Goal: Task Accomplishment & Management: Manage account settings

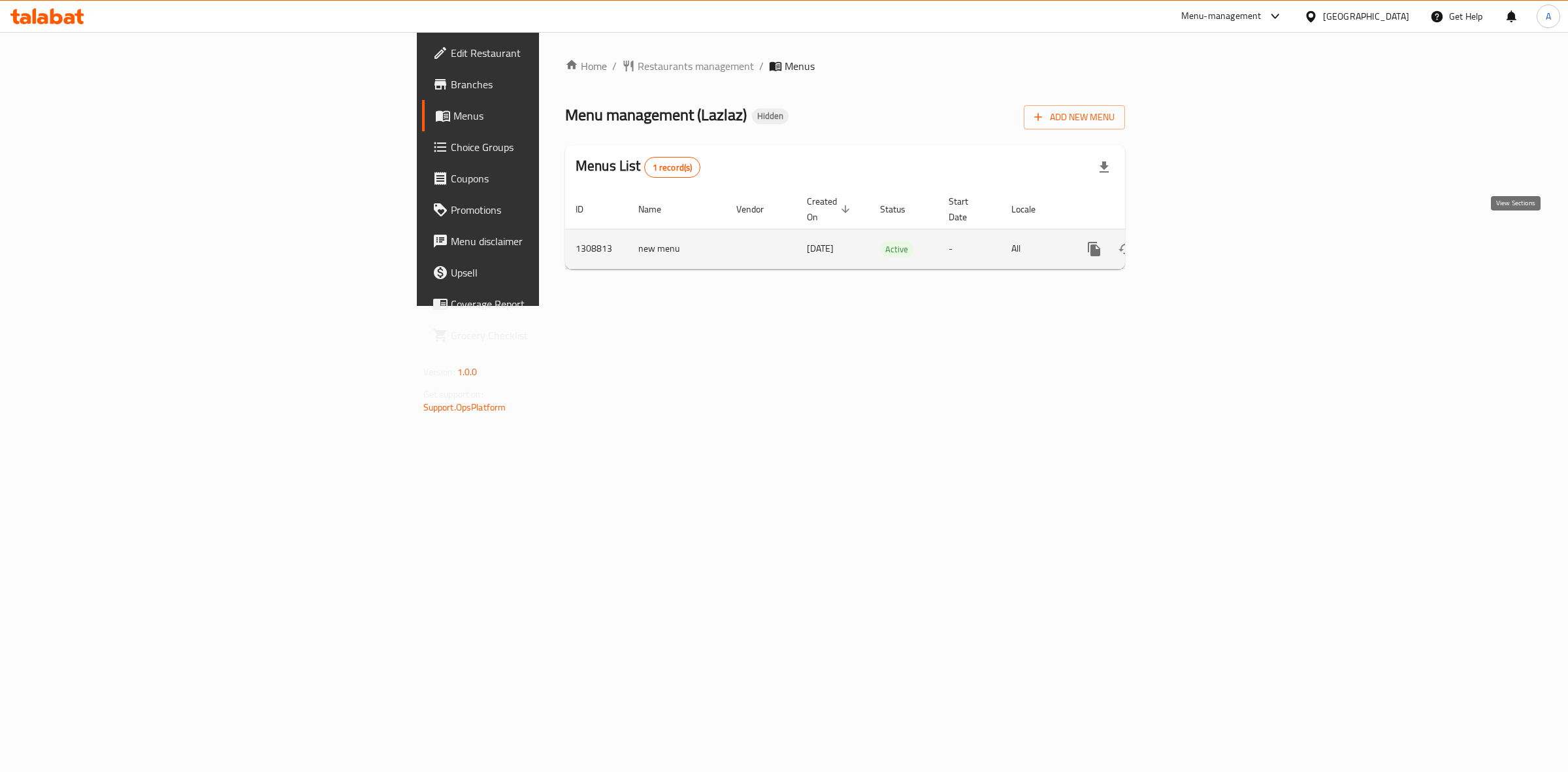
click at [1196, 241] on icon "enhanced table" at bounding box center [1188, 249] width 16 height 16
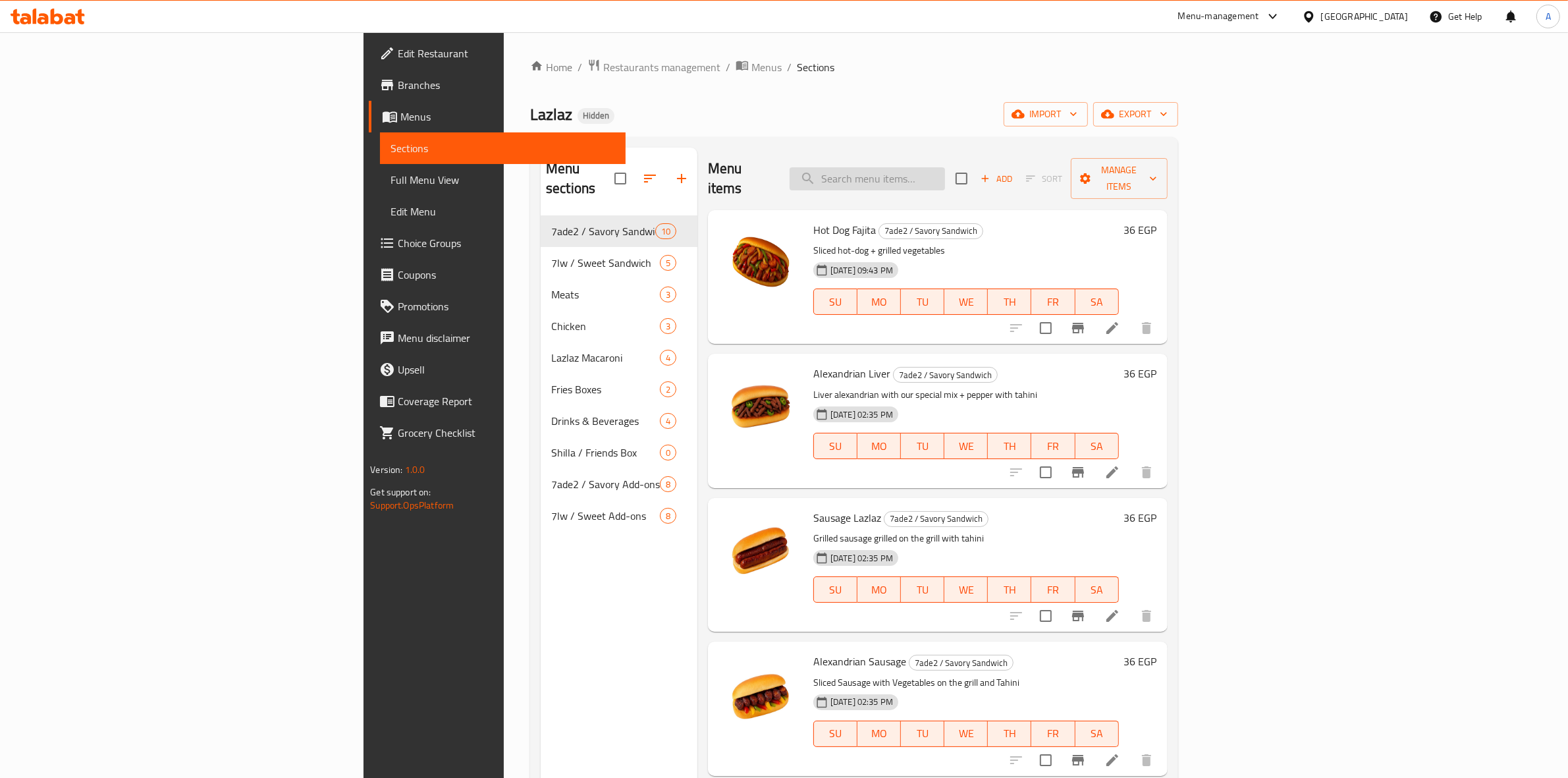
click at [945, 173] on input "search" at bounding box center [867, 178] width 155 height 23
paste input "776034"
type input "776034"
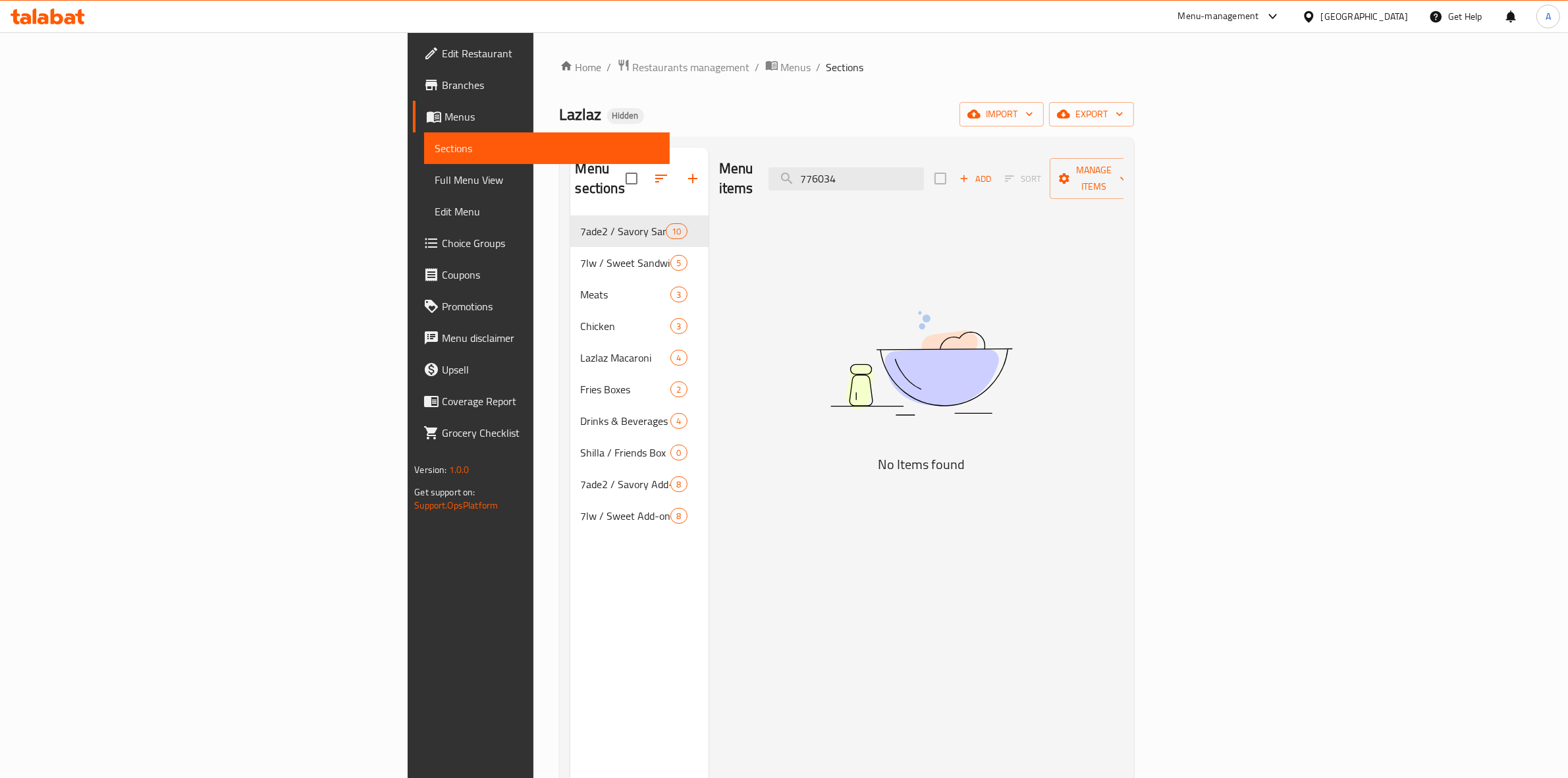
drag, startPoint x: 1002, startPoint y: 170, endPoint x: 754, endPoint y: 165, distance: 248.1
click at [754, 165] on div "Menu items 776034 Add Sort Manage items" at bounding box center [921, 179] width 405 height 63
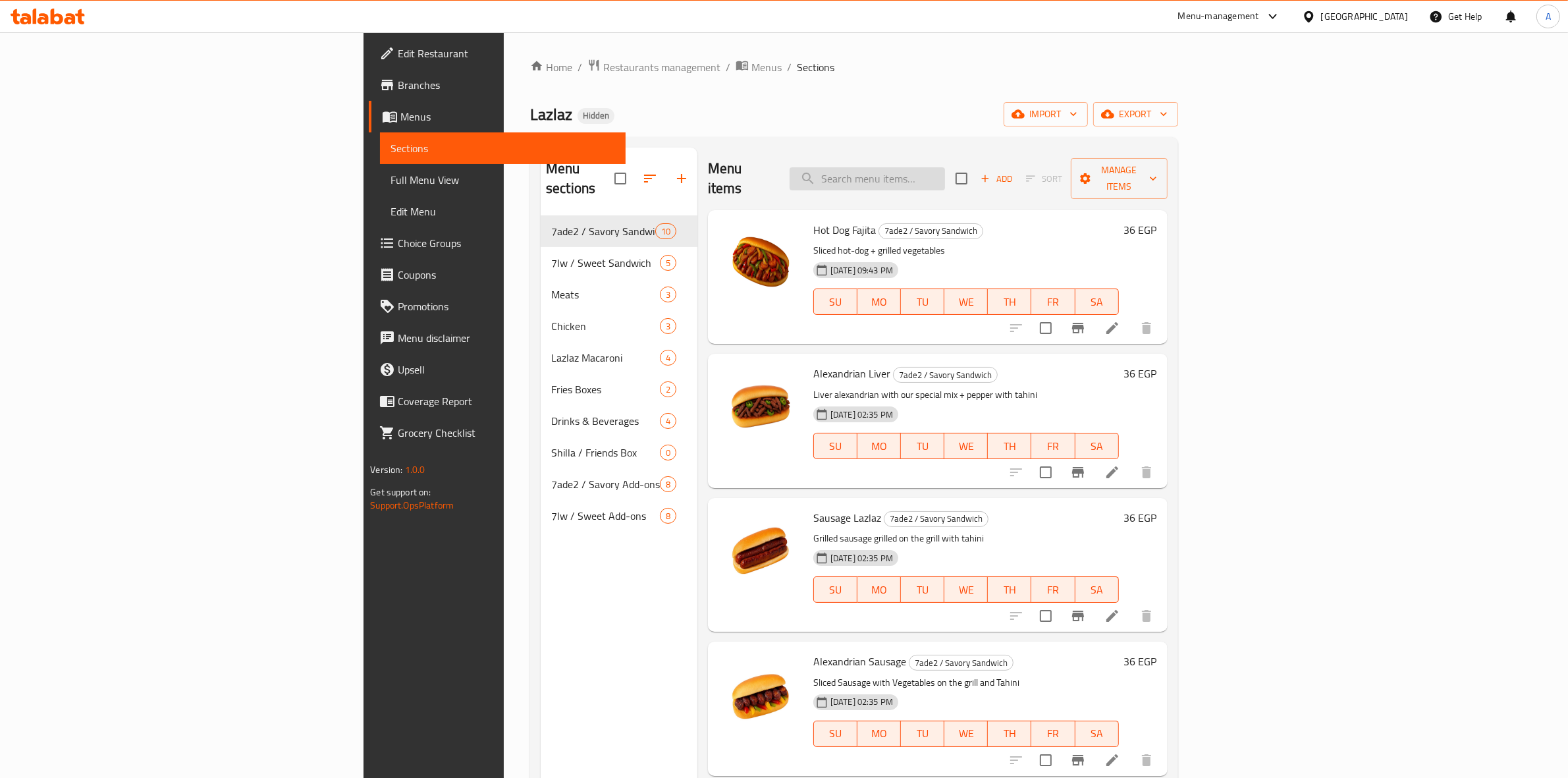
paste input "Brown Chocolate Cream"
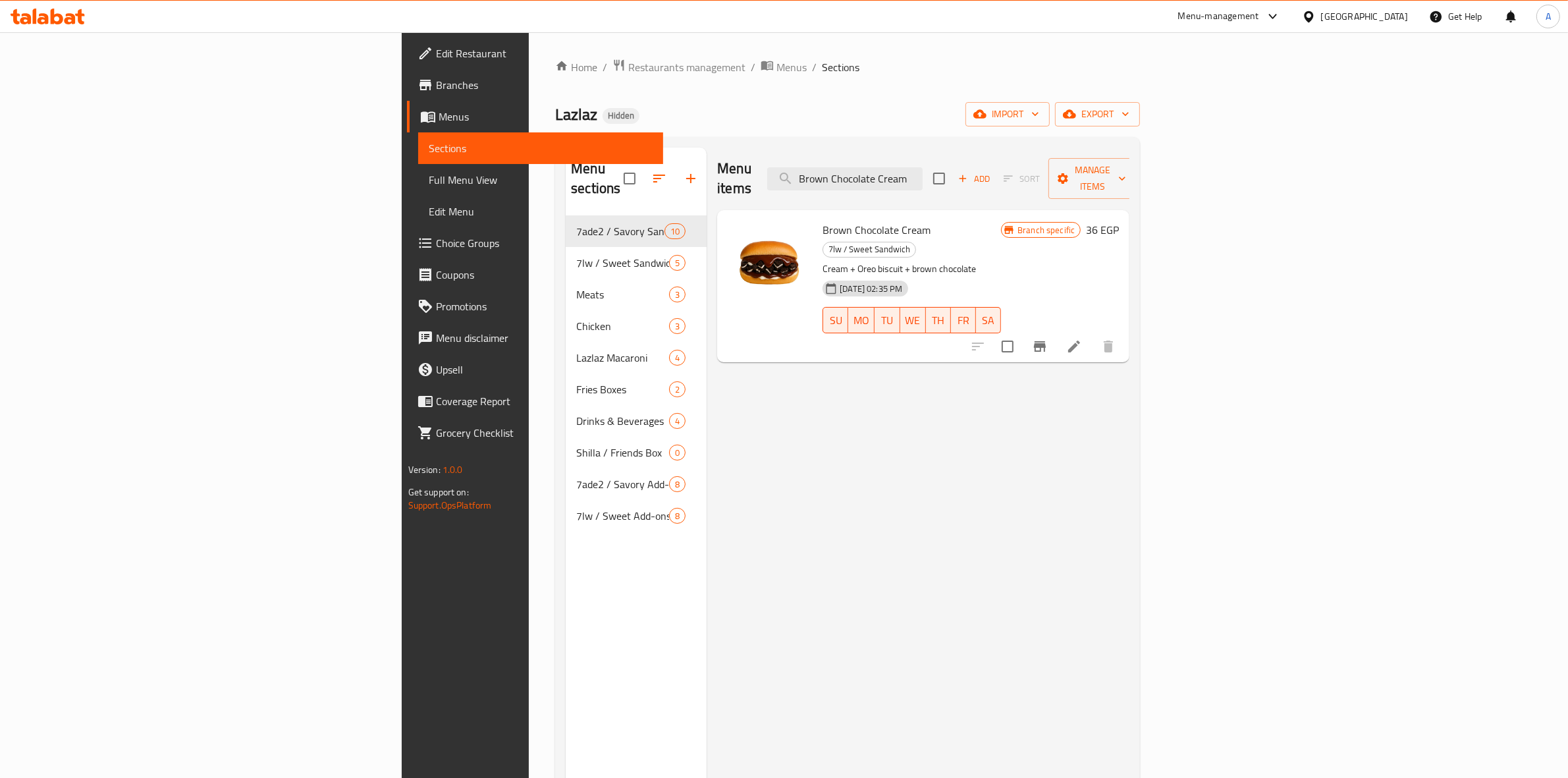
type input "Brown Chocolate Cream"
click at [1093, 334] on li at bounding box center [1074, 346] width 37 height 24
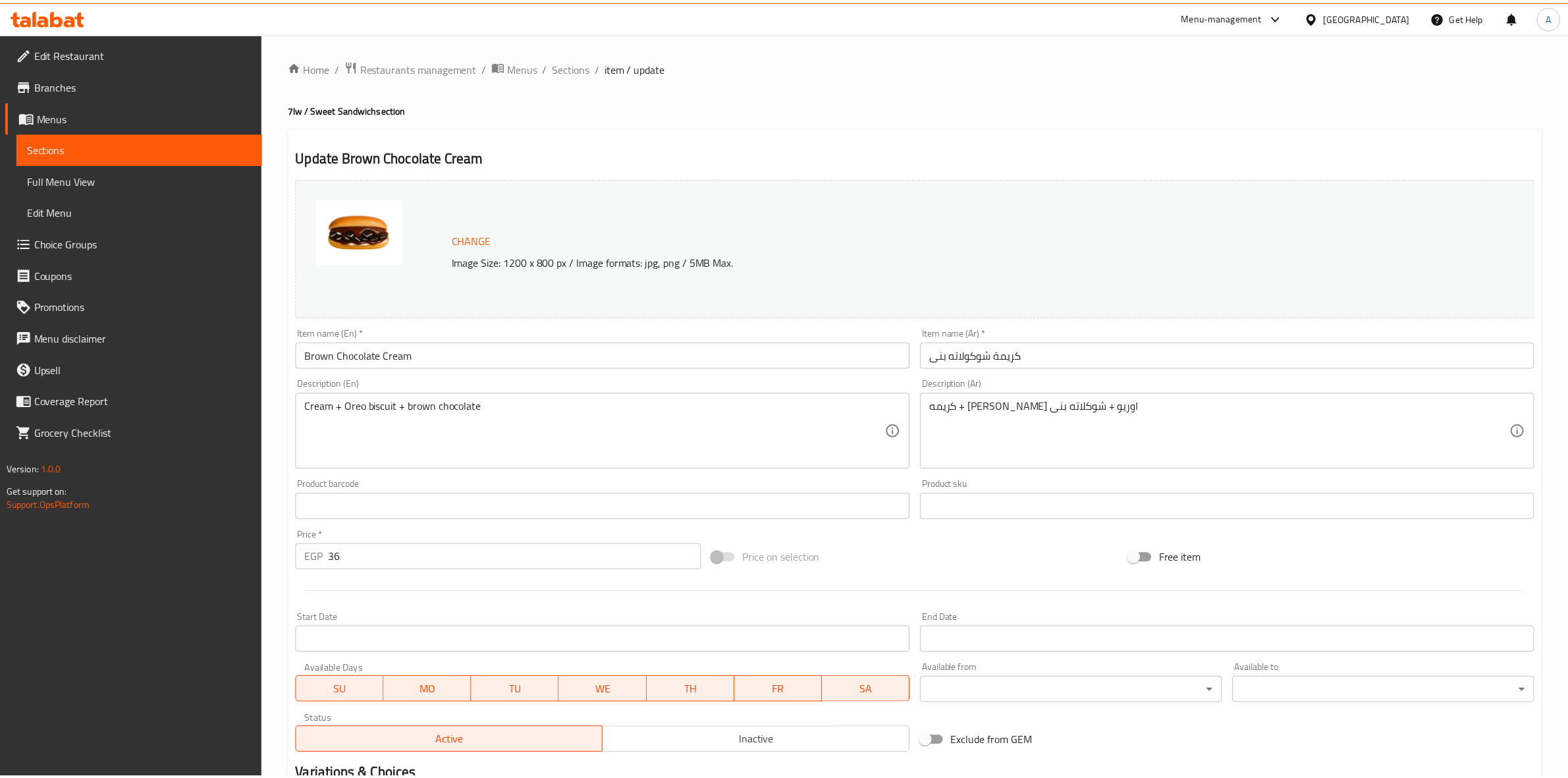
scroll to position [170, 0]
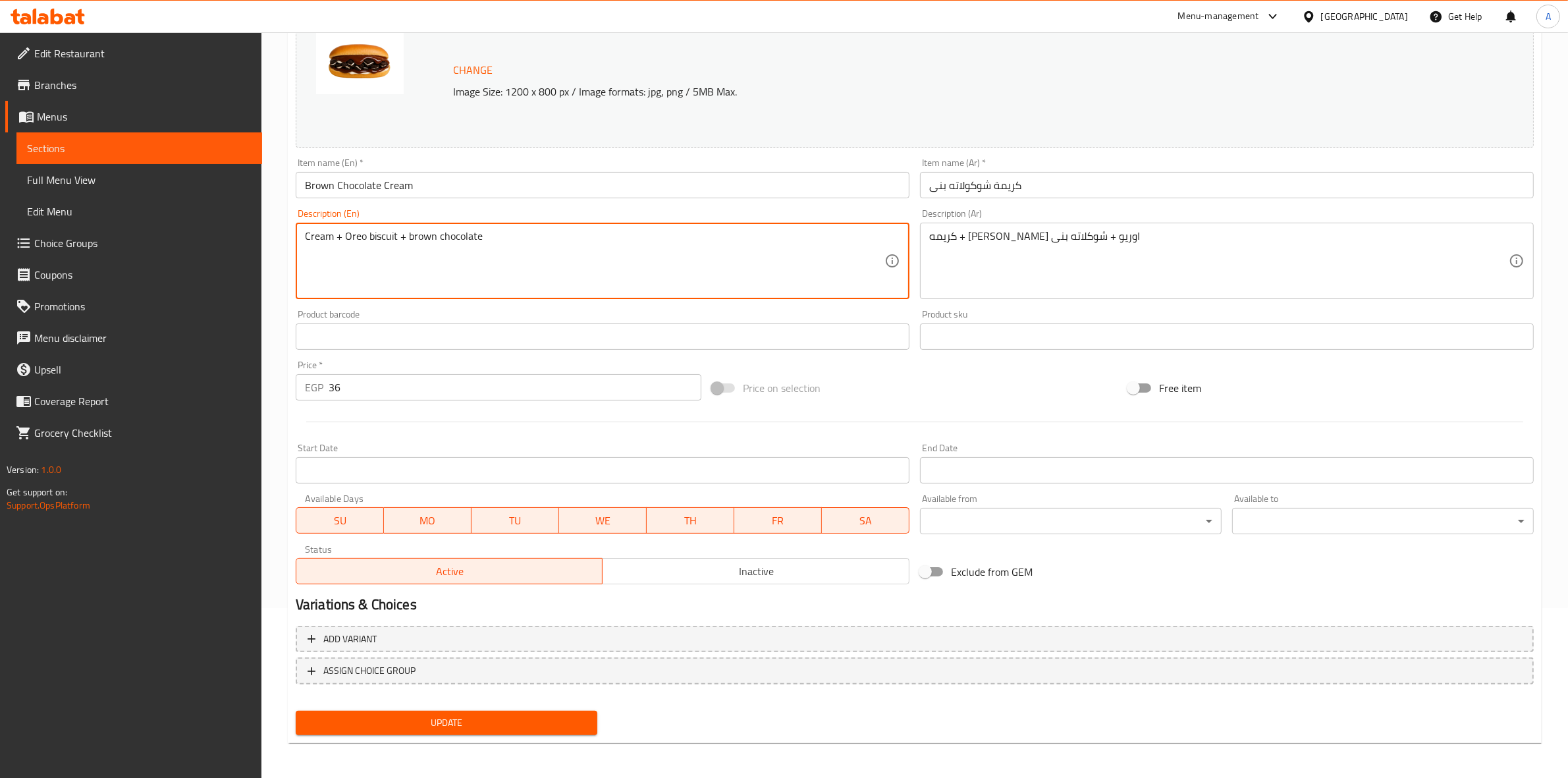
drag, startPoint x: 515, startPoint y: 229, endPoint x: 205, endPoint y: 234, distance: 310.0
click at [397, 242] on textarea "With your choice of bisct" at bounding box center [595, 261] width 580 height 63
click at [463, 239] on textarea "With your choice of biscuit" at bounding box center [595, 261] width 580 height 63
drag, startPoint x: 498, startPoint y: 239, endPoint x: 217, endPoint y: 231, distance: 281.1
click at [217, 231] on div "Edit Restaurant Branches Menus Sections Full Menu View Edit Menu Choice Groups …" at bounding box center [784, 320] width 1568 height 917
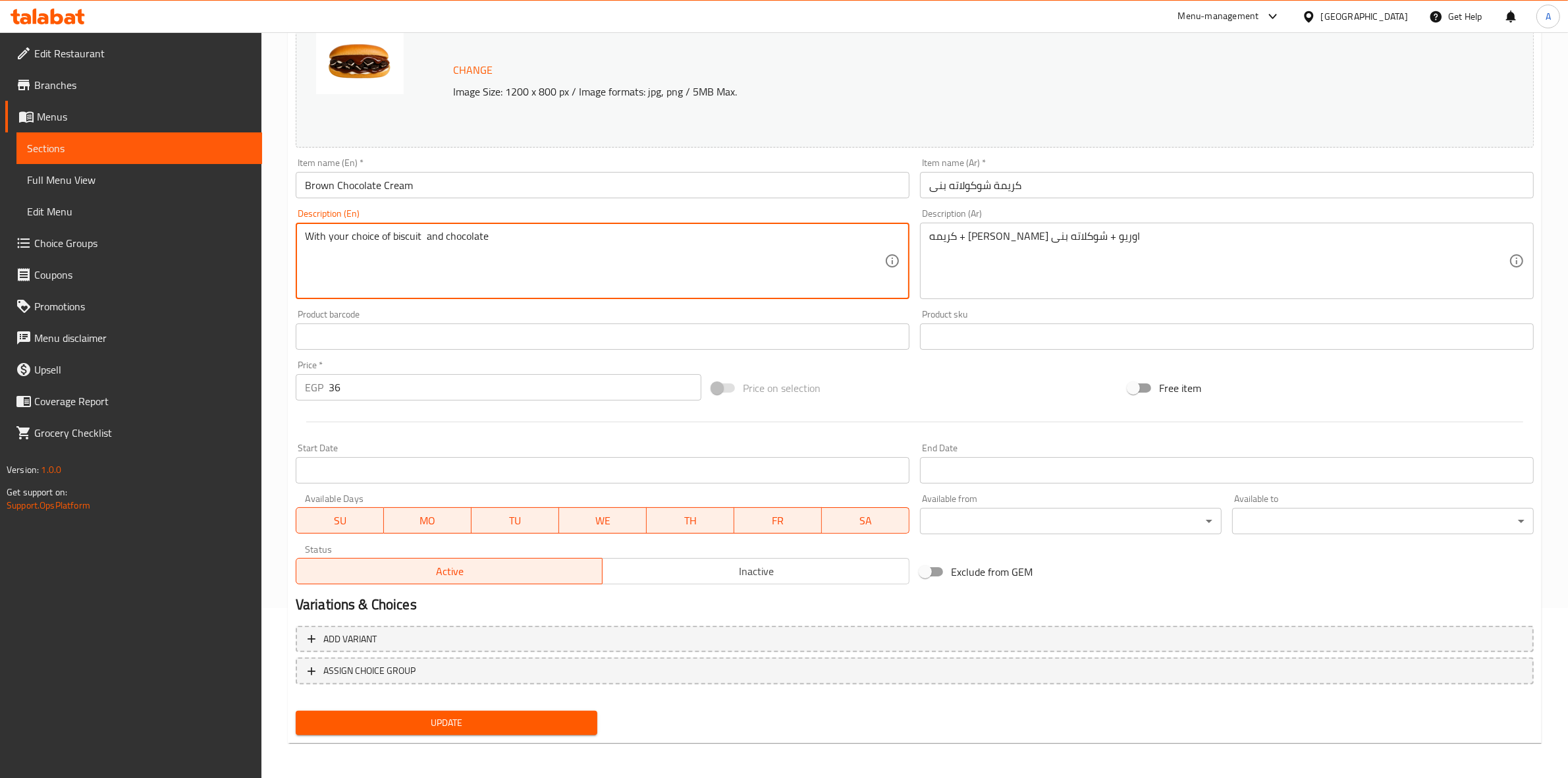
type textarea "With your choice of biscuit and chocolate"
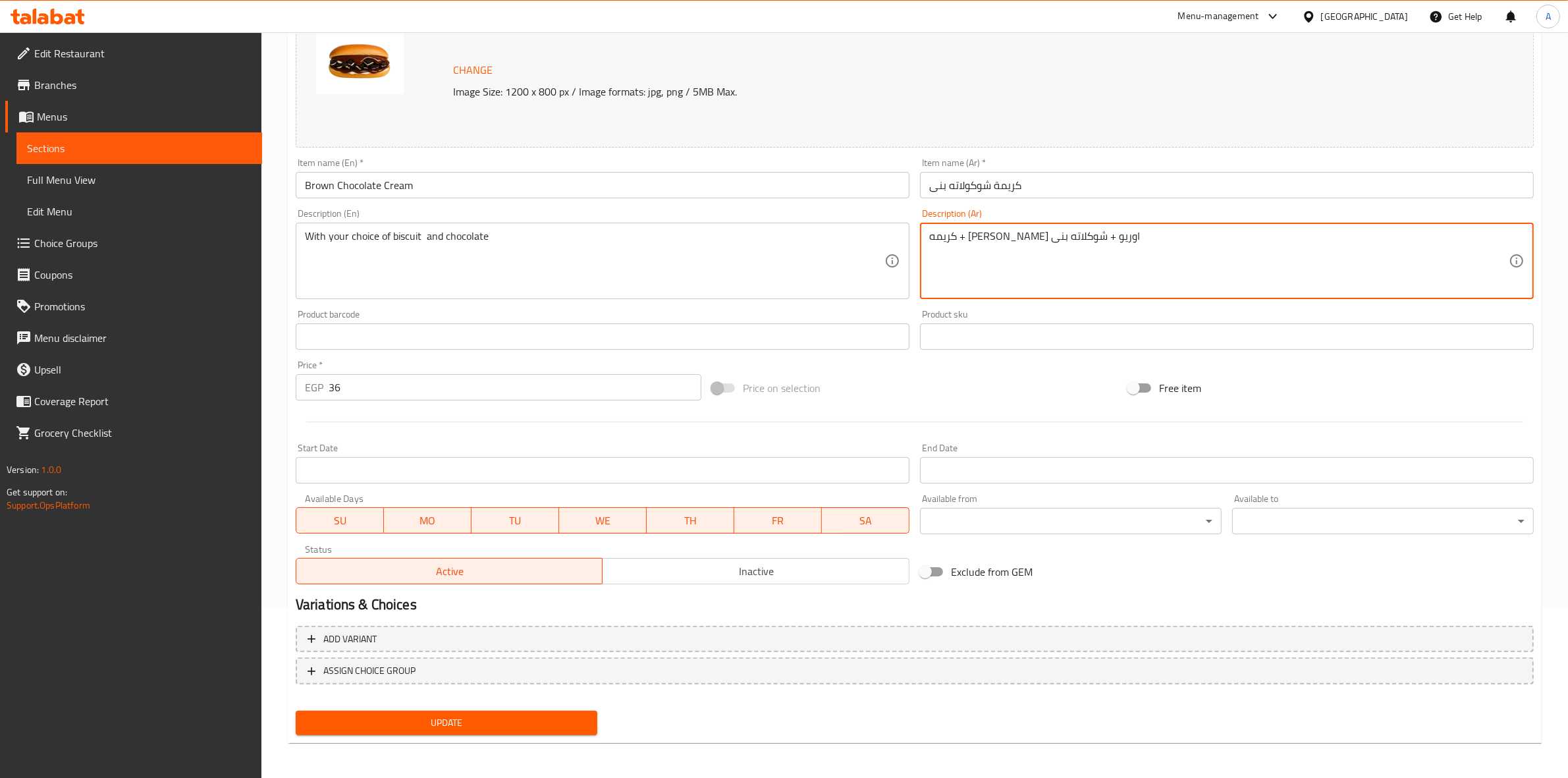
drag, startPoint x: 909, startPoint y: 239, endPoint x: 640, endPoint y: 192, distance: 273.1
paste textarea "ع اختيارك من البسكويت والشوكولاتة"
type textarea "مع اختيارك من البسكويت والشوكولاتة"
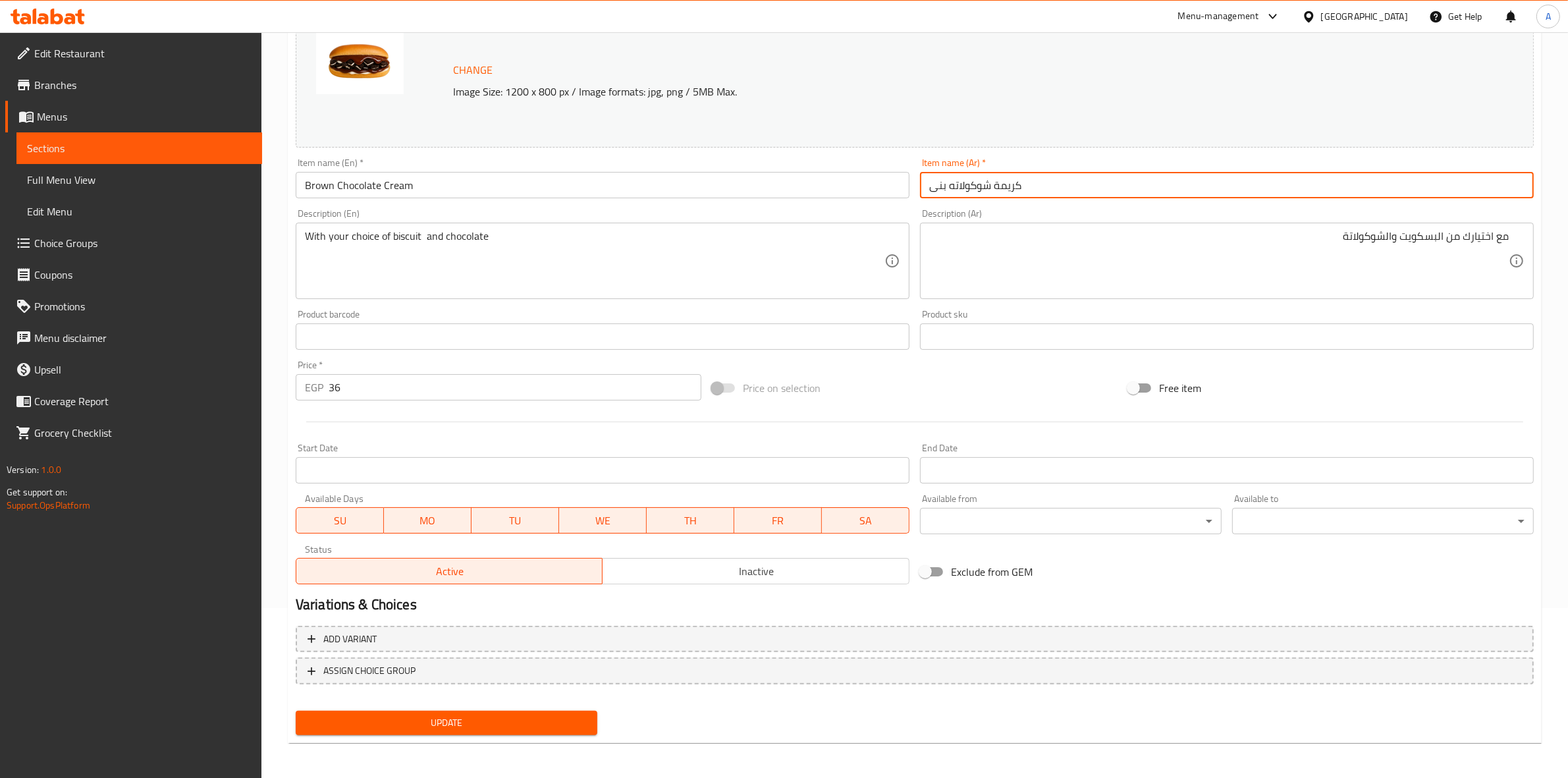
click at [1039, 183] on input "كريمة شوكولاته بنى" at bounding box center [1227, 185] width 614 height 26
click at [271, 298] on div "Home / Restaurants management / Menus / Sections / item / update 7lw / Sweet Sa…" at bounding box center [915, 320] width 1307 height 917
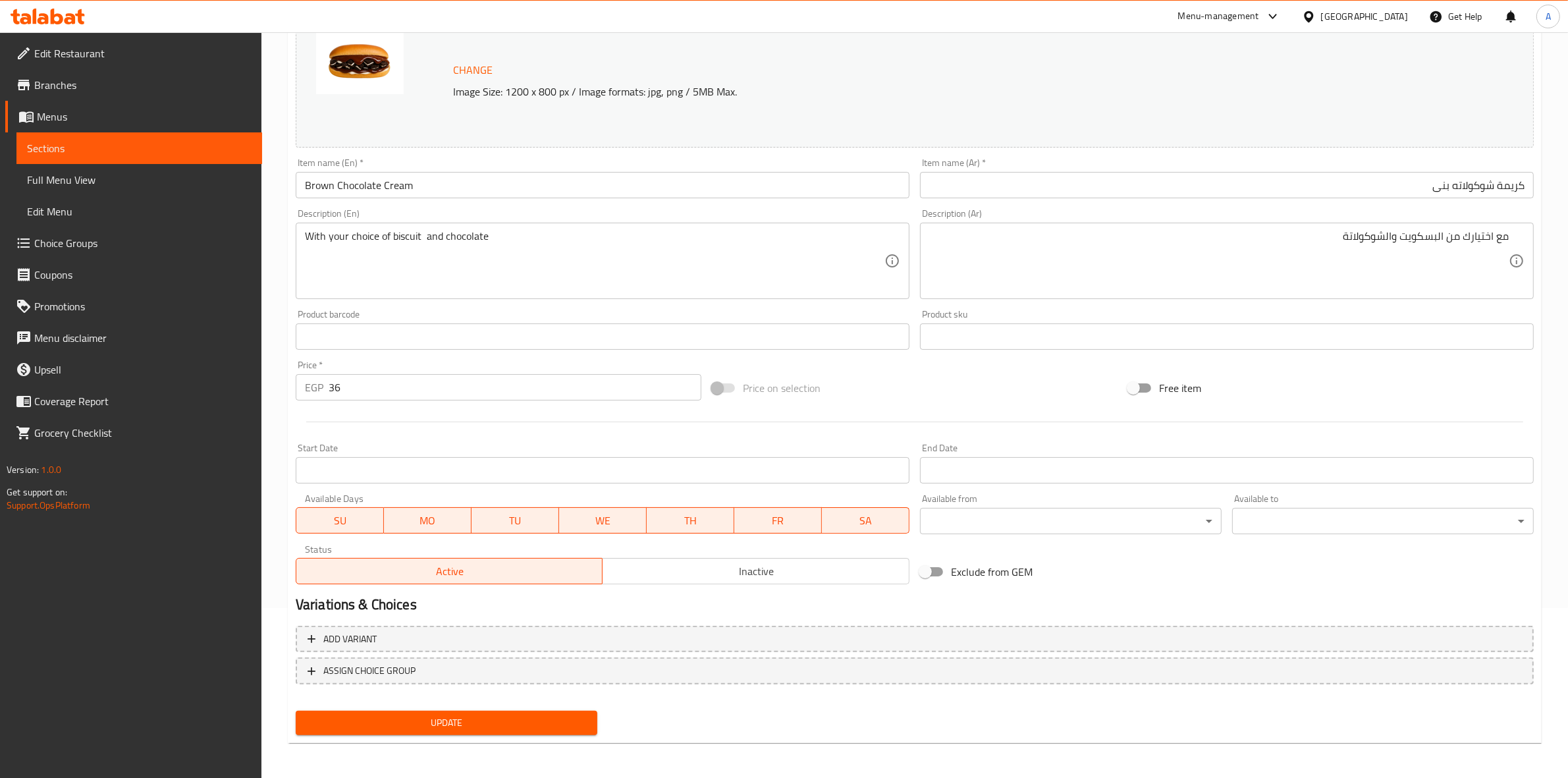
click at [458, 715] on span "Update" at bounding box center [447, 723] width 281 height 17
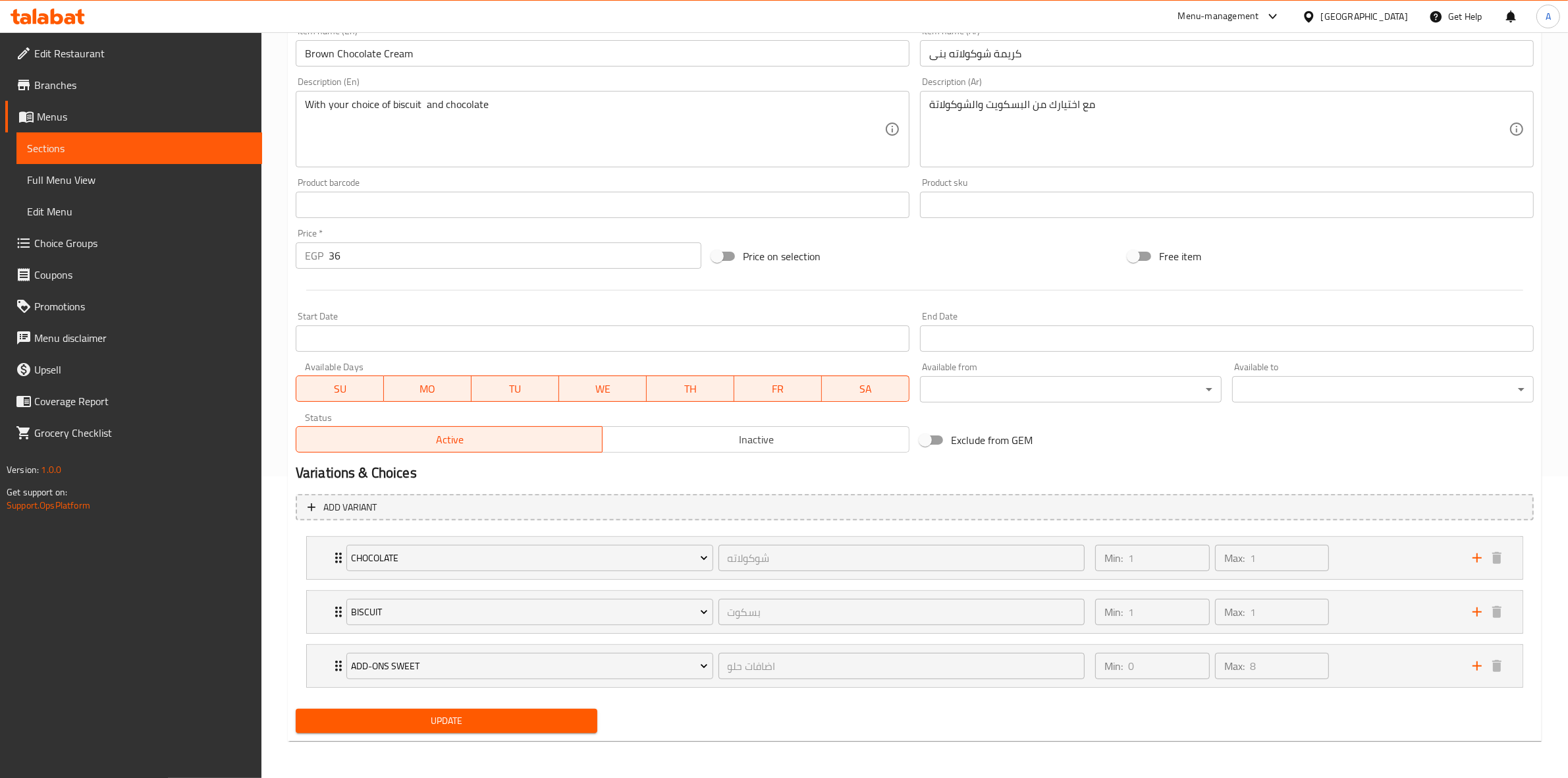
scroll to position [302, 0]
click at [1356, 568] on div "Min: 1 ​ Max: 1 ​" at bounding box center [1276, 558] width 378 height 42
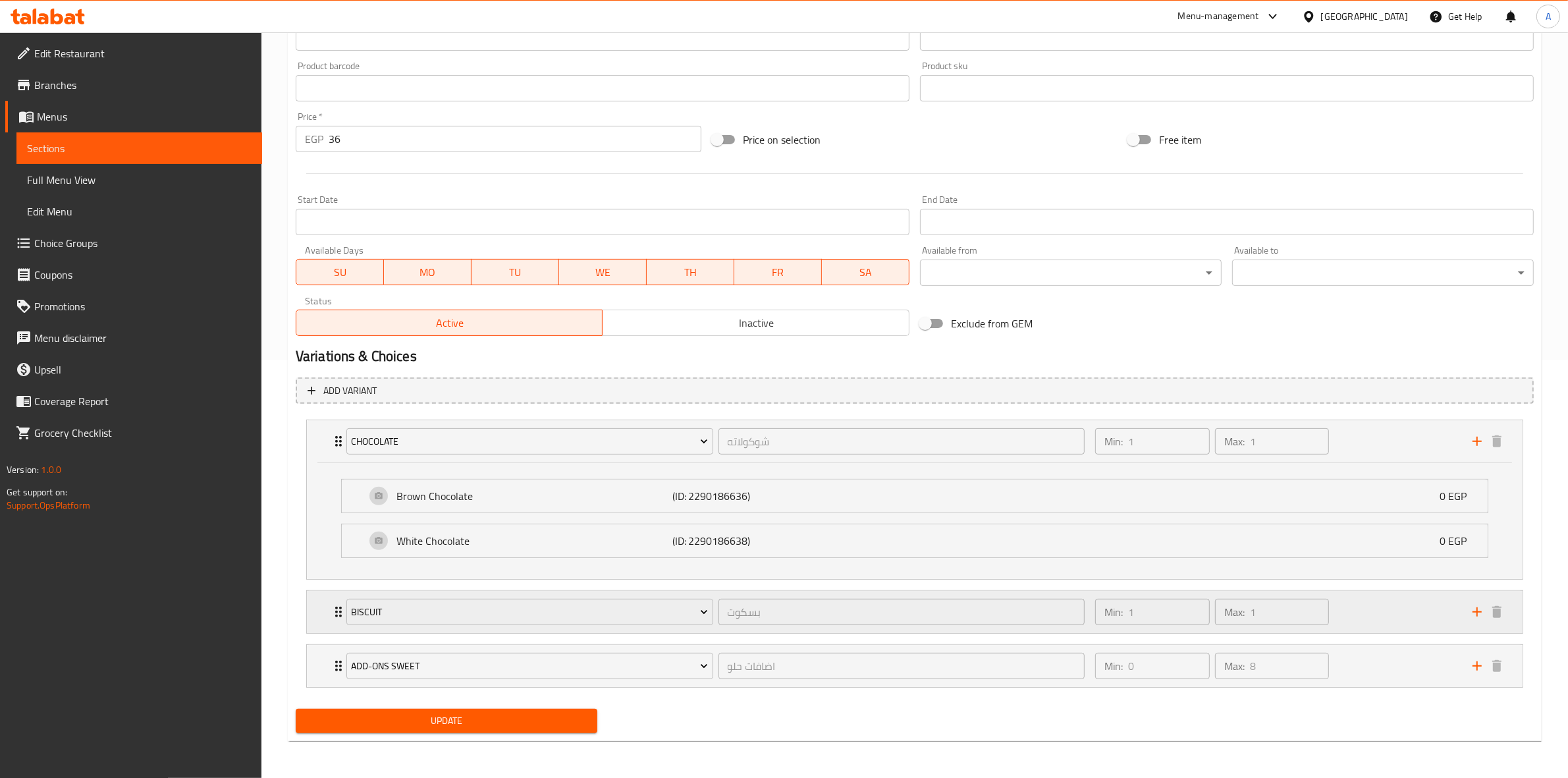
click at [1347, 614] on div "Min: 1 ​ Max: 1 ​" at bounding box center [1276, 612] width 378 height 42
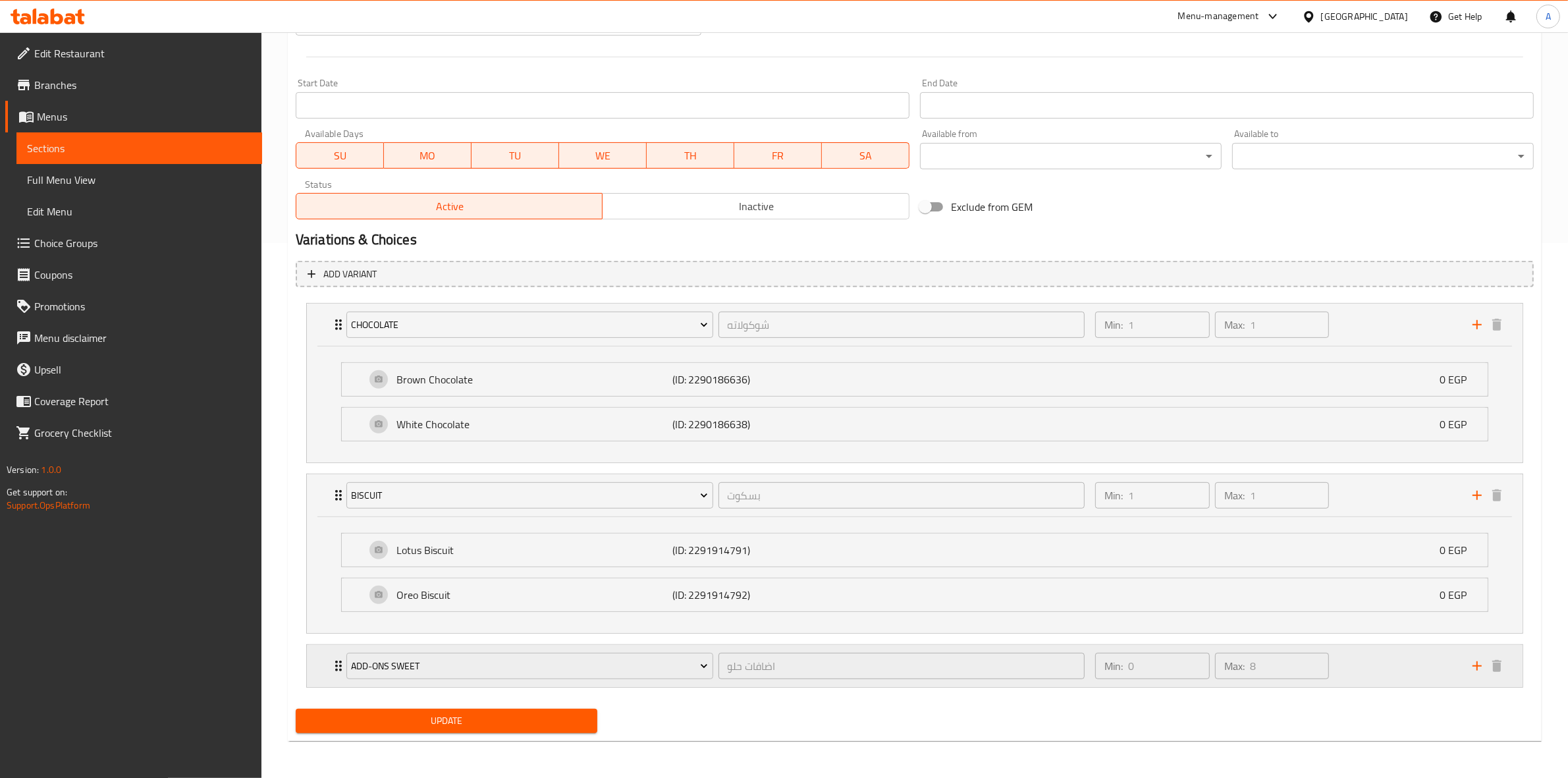
click at [1341, 662] on div "Min: 0 ​ Max: 8 ​" at bounding box center [1276, 666] width 378 height 42
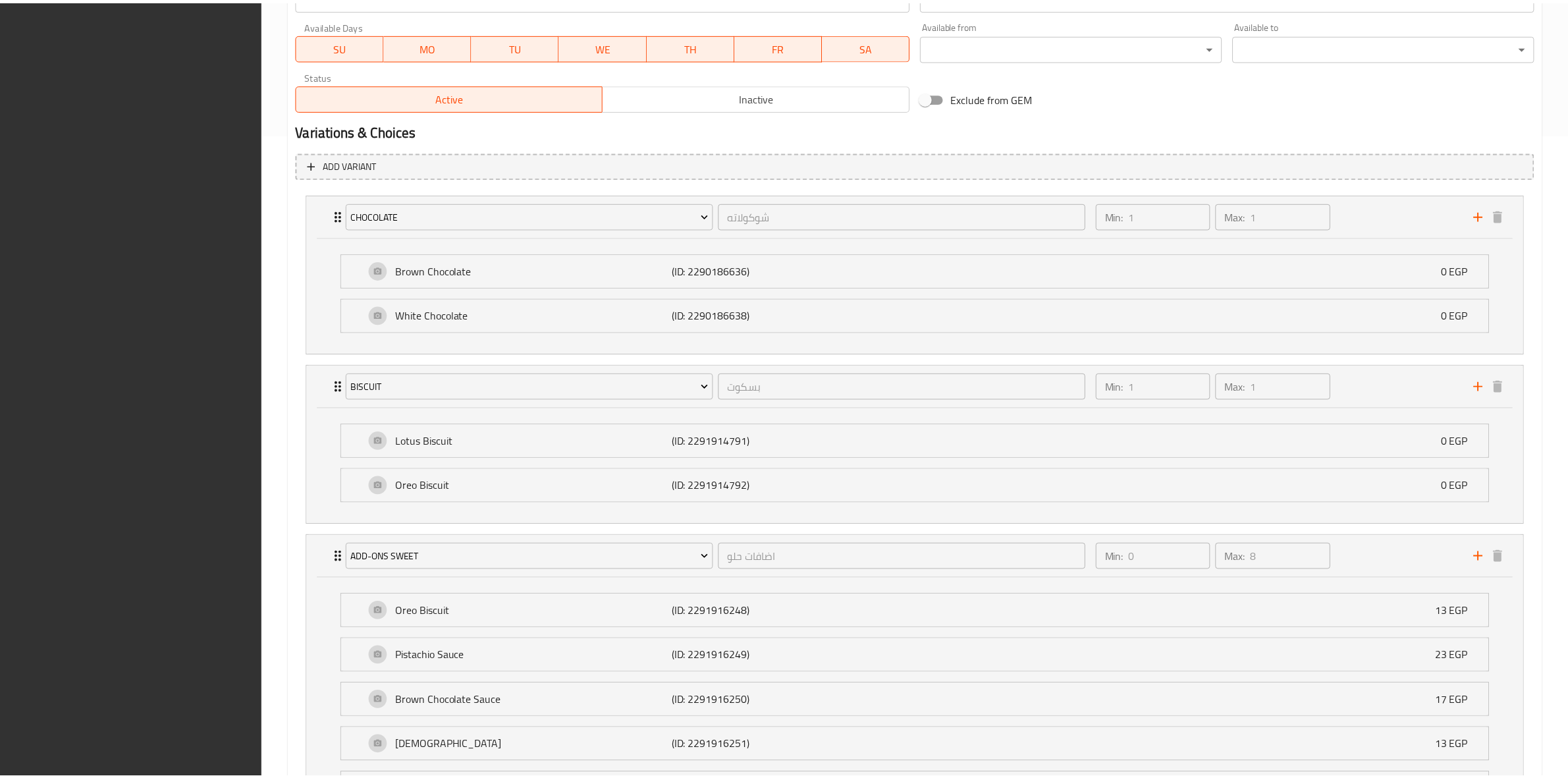
scroll to position [924, 0]
